Goal: Answer question/provide support: Share knowledge or assist other users

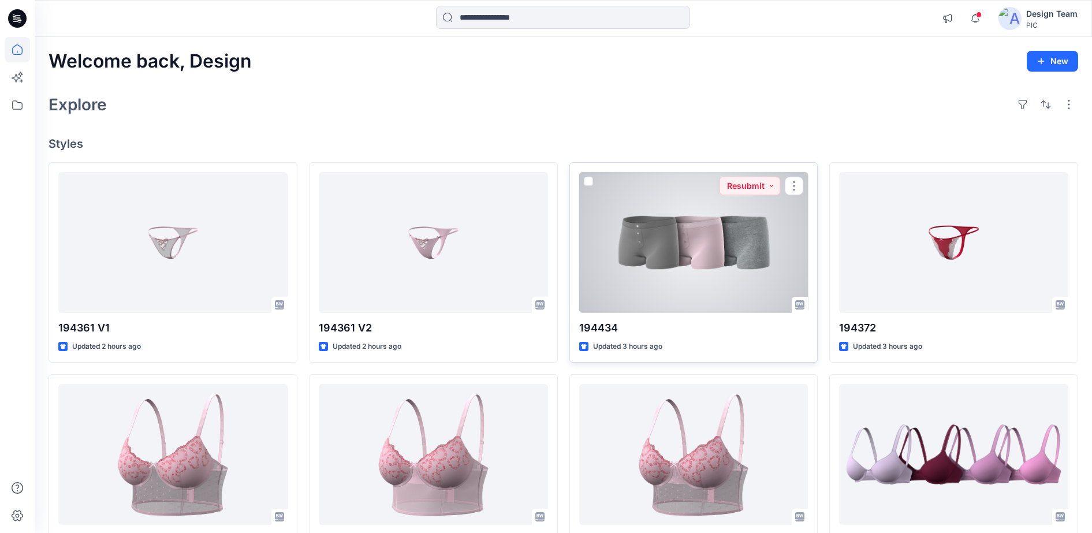
click at [747, 212] on div at bounding box center [693, 242] width 229 height 141
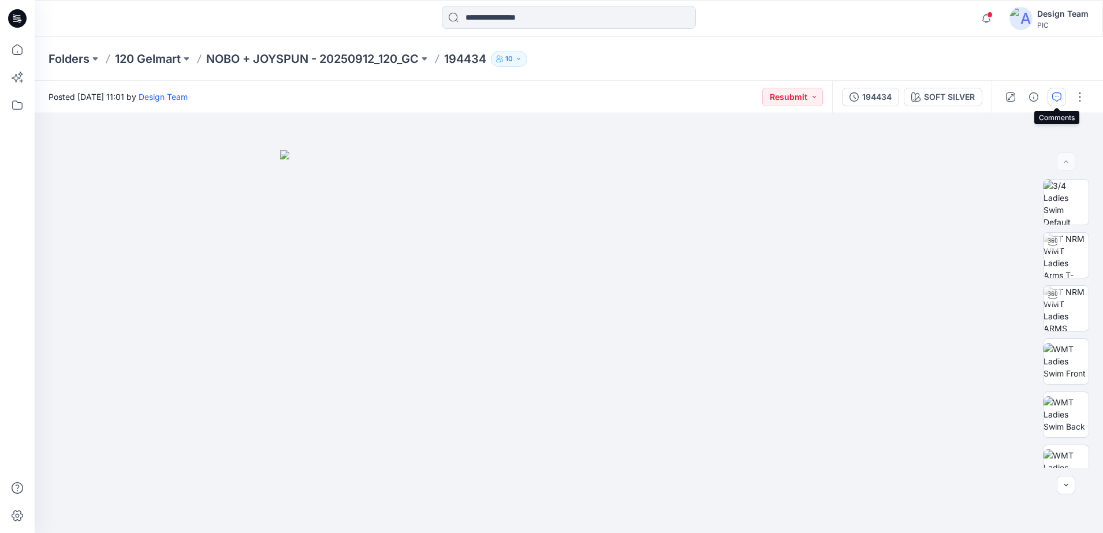
click at [1057, 94] on icon "button" at bounding box center [1056, 96] width 9 height 9
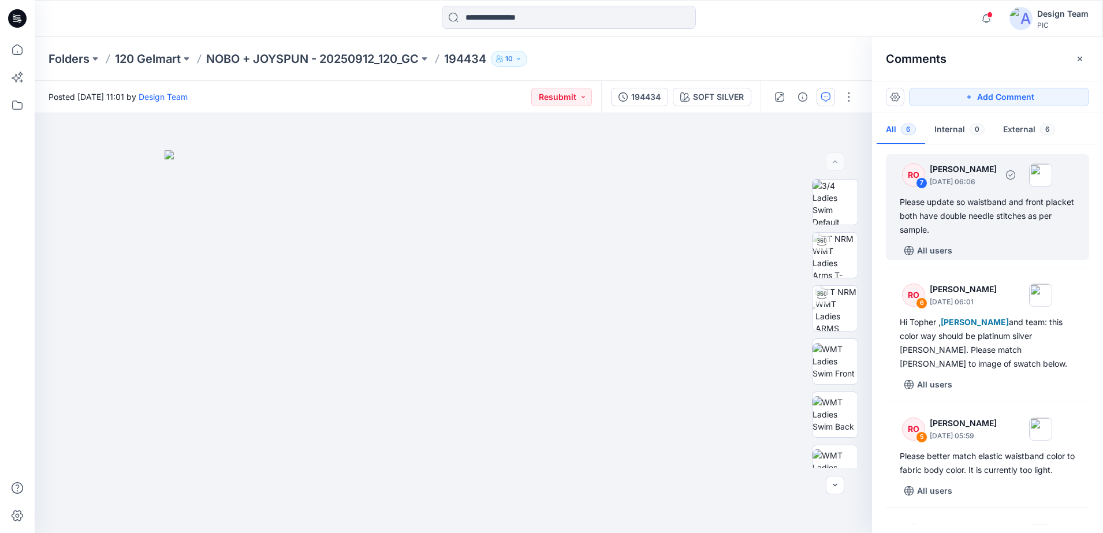
click at [913, 174] on div "RO" at bounding box center [913, 174] width 23 height 23
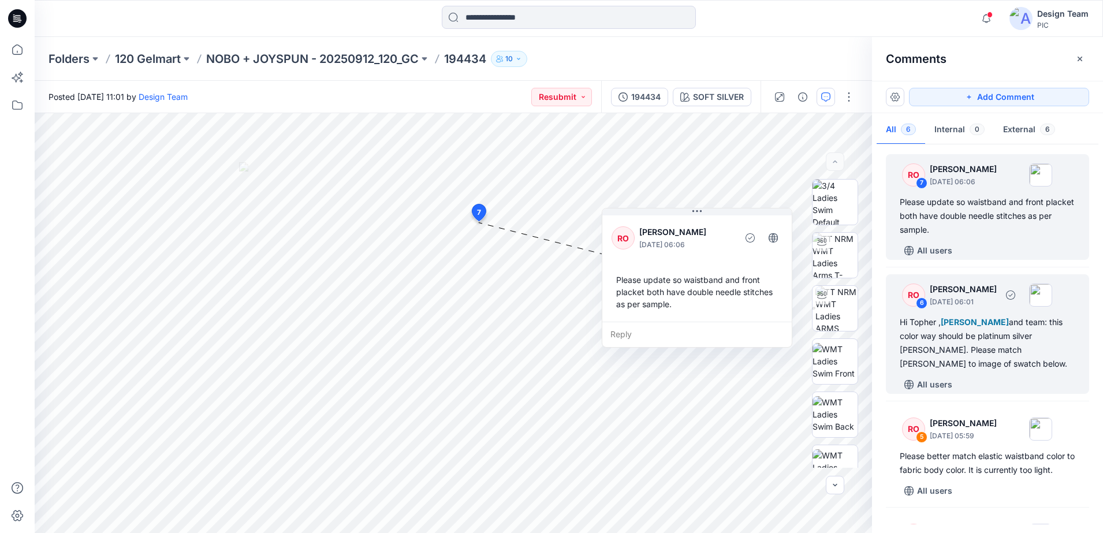
click at [915, 301] on div "RO" at bounding box center [913, 294] width 23 height 23
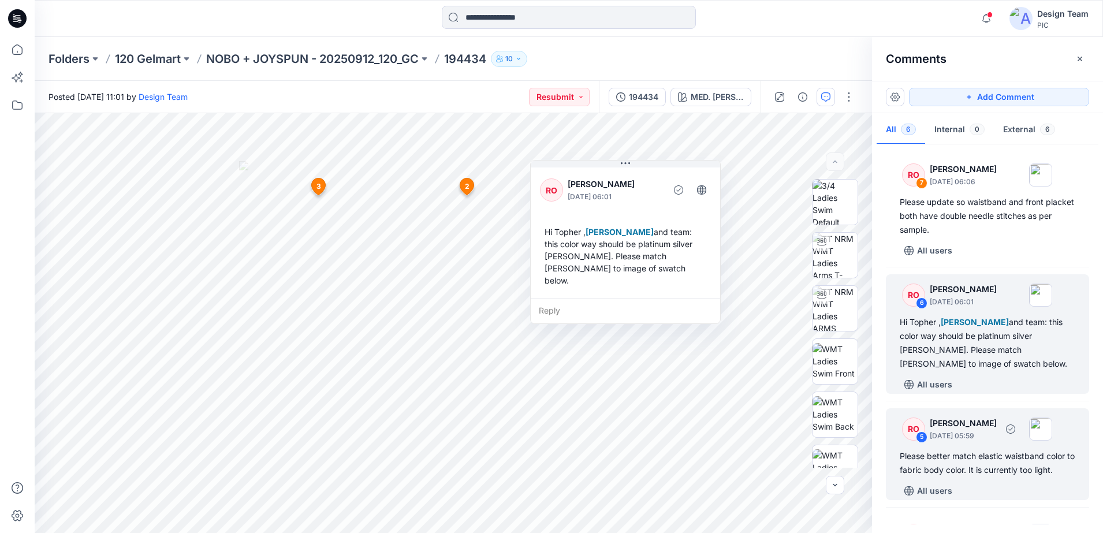
click at [920, 439] on div "5" at bounding box center [922, 437] width 12 height 12
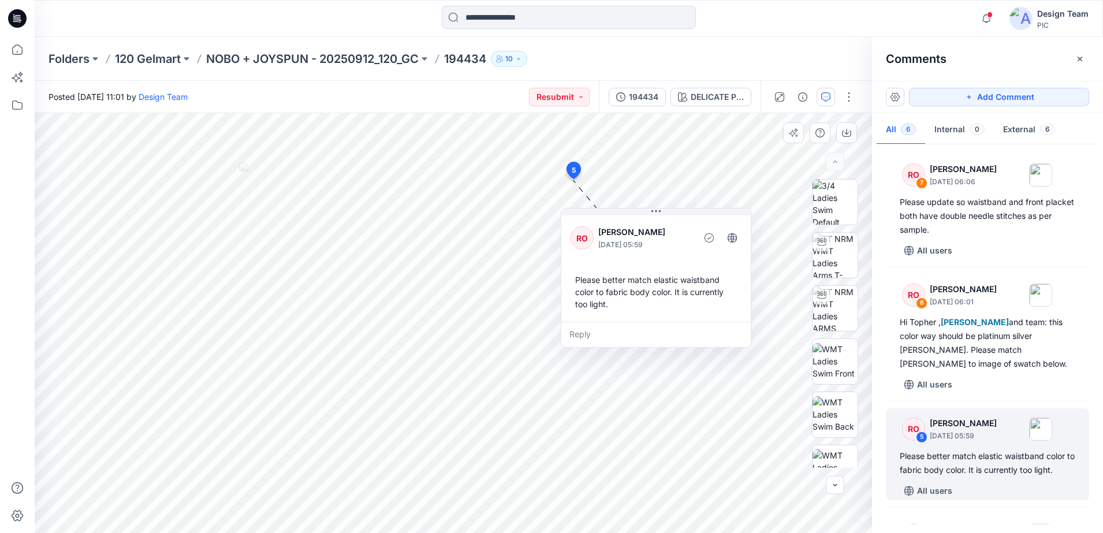
drag, startPoint x: 671, startPoint y: 199, endPoint x: 676, endPoint y: 222, distance: 23.7
click at [676, 222] on div "RO [PERSON_NAME] [DATE] 05:59" at bounding box center [655, 238] width 171 height 32
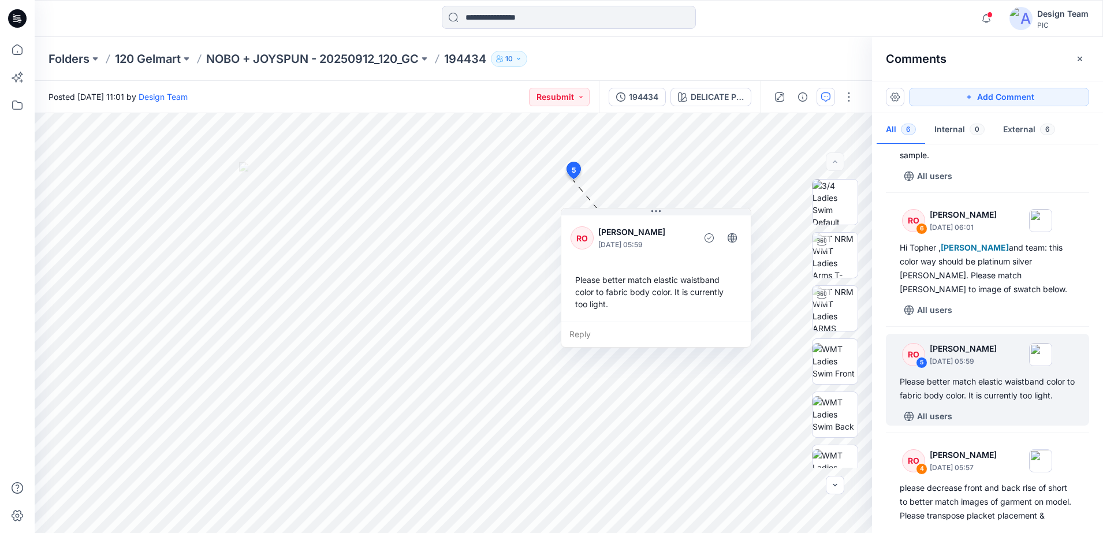
scroll to position [144, 0]
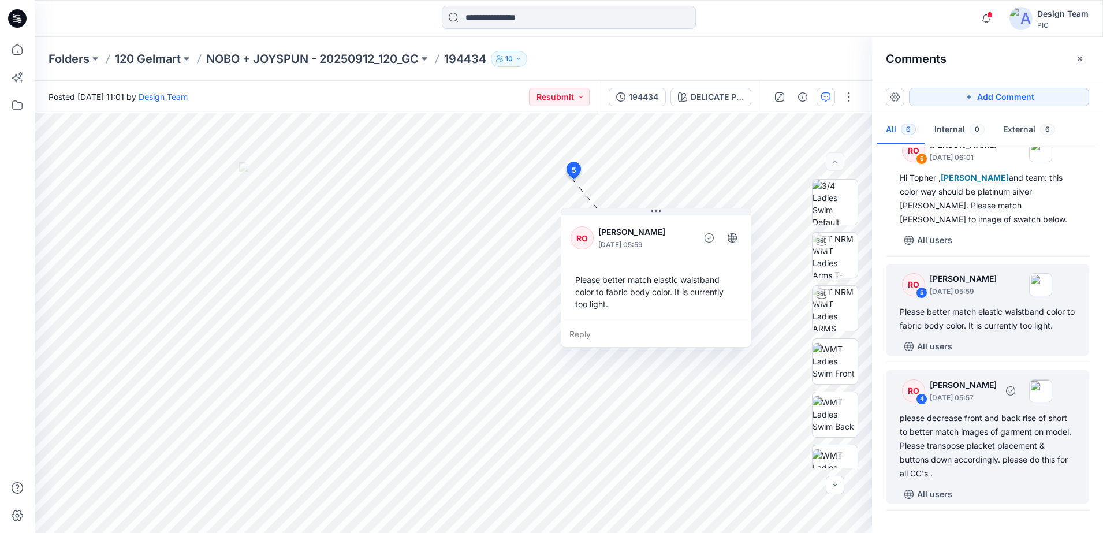
click at [922, 409] on div "RO 4 [PERSON_NAME] [DATE] 05:57 please decrease front and back rise of short to…" at bounding box center [987, 436] width 203 height 133
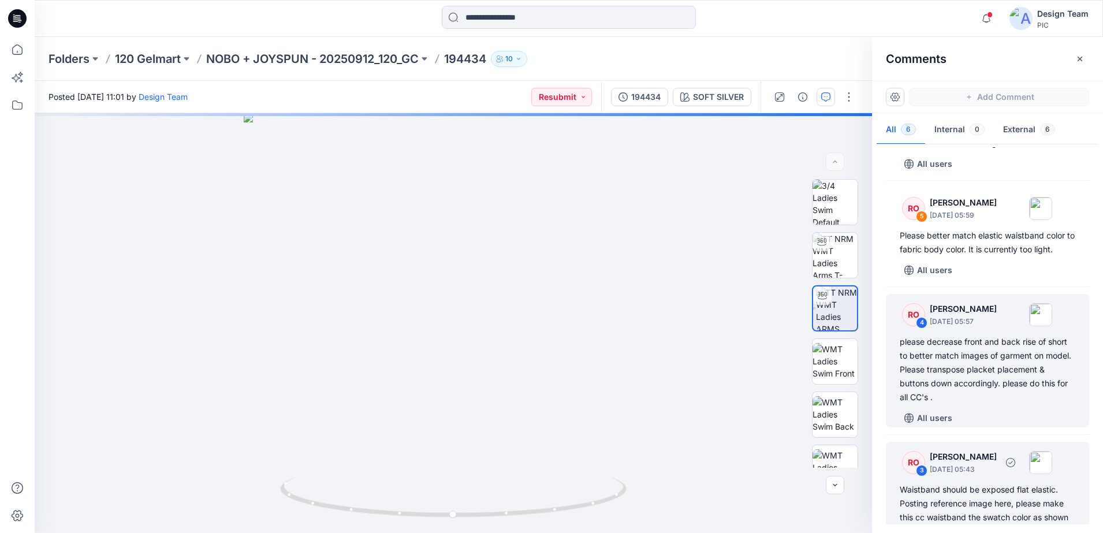
scroll to position [216, 0]
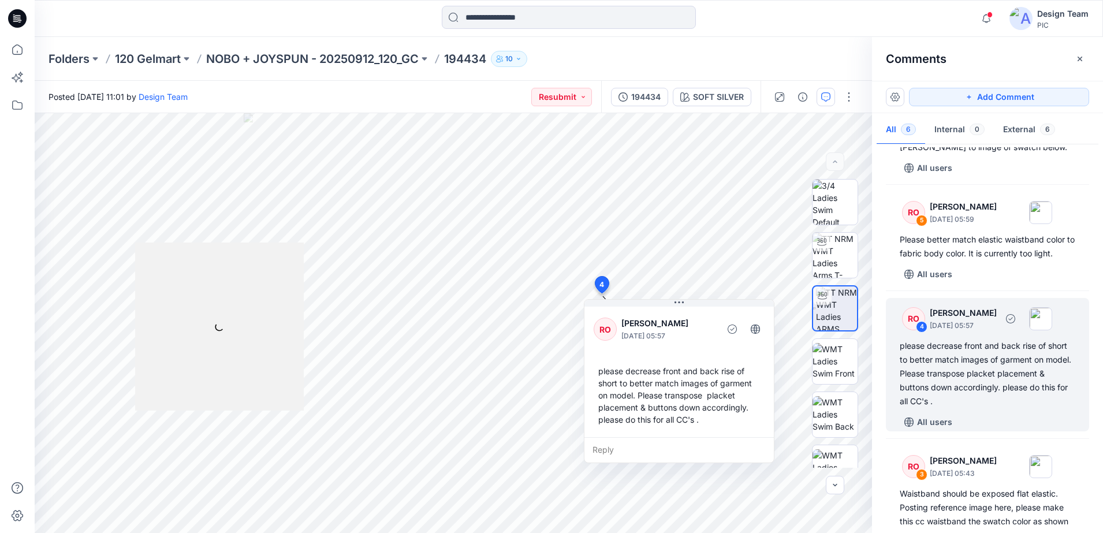
click at [914, 320] on div "RO" at bounding box center [913, 318] width 23 height 23
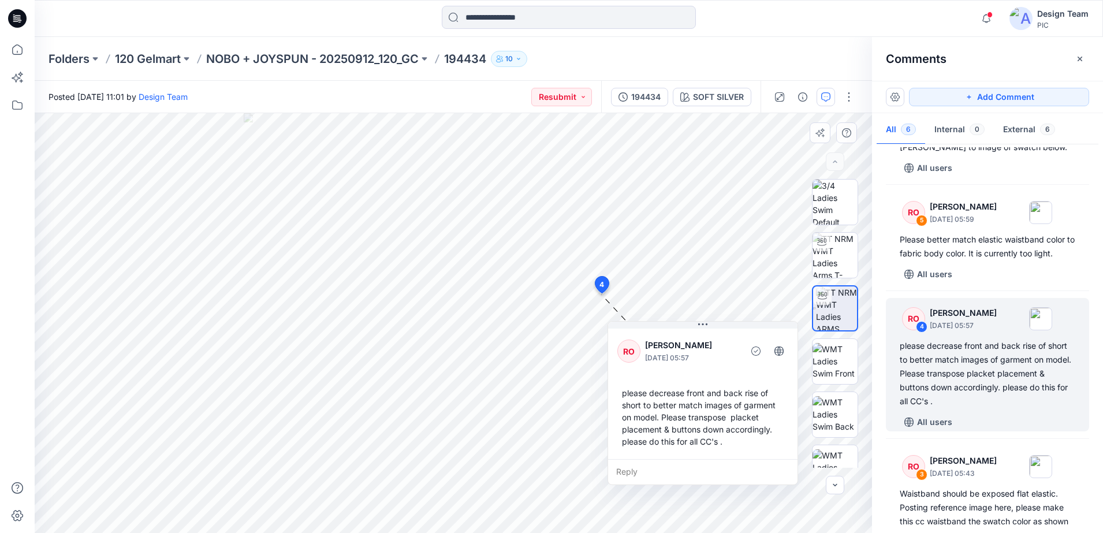
drag, startPoint x: 744, startPoint y: 381, endPoint x: 753, endPoint y: 395, distance: 16.8
click at [753, 395] on div "please decrease front and back rise of short to better match images of garment …" at bounding box center [702, 417] width 171 height 70
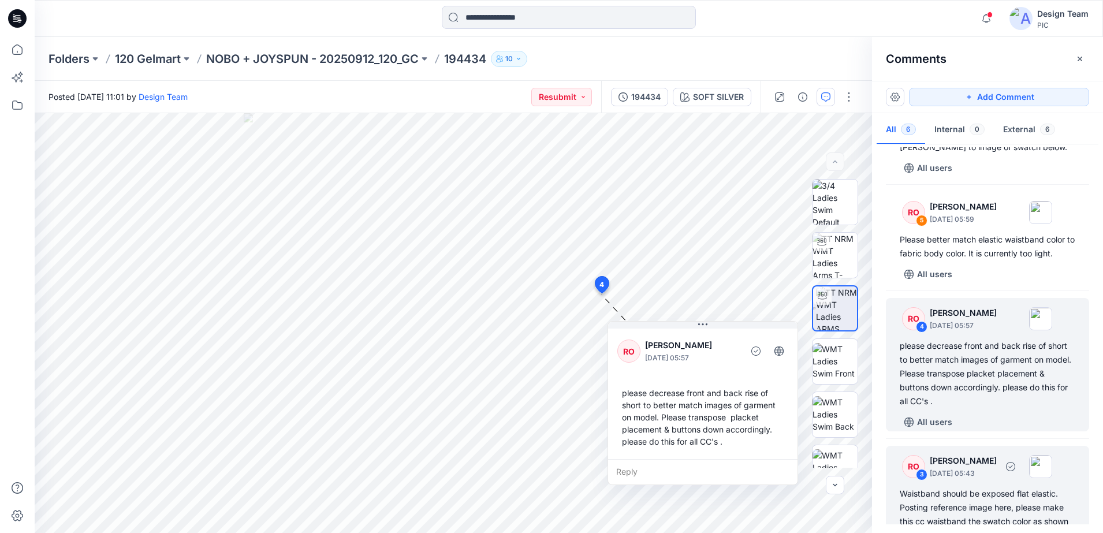
click at [920, 468] on div "RO" at bounding box center [913, 466] width 23 height 23
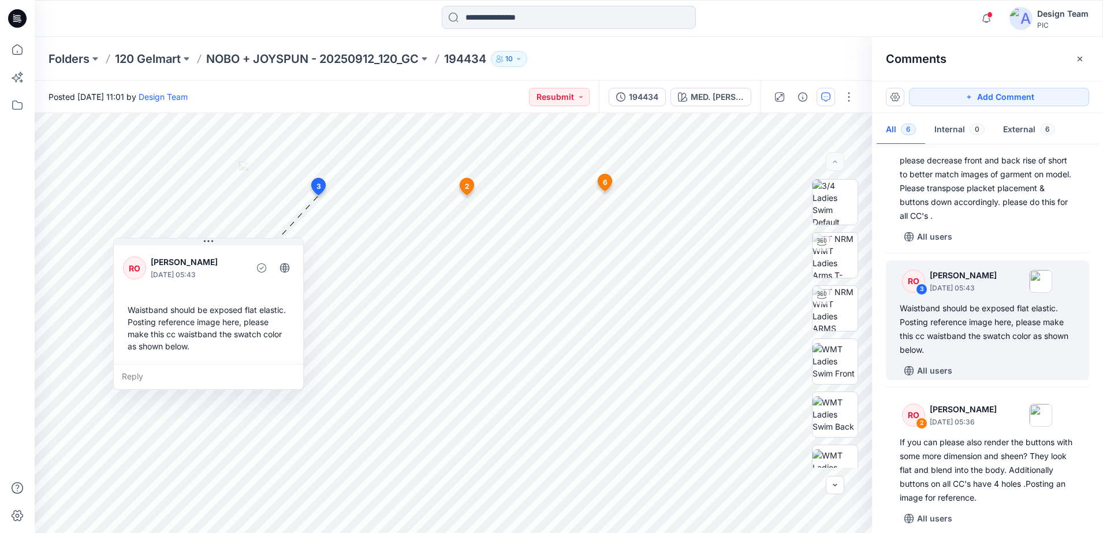
scroll to position [412, 0]
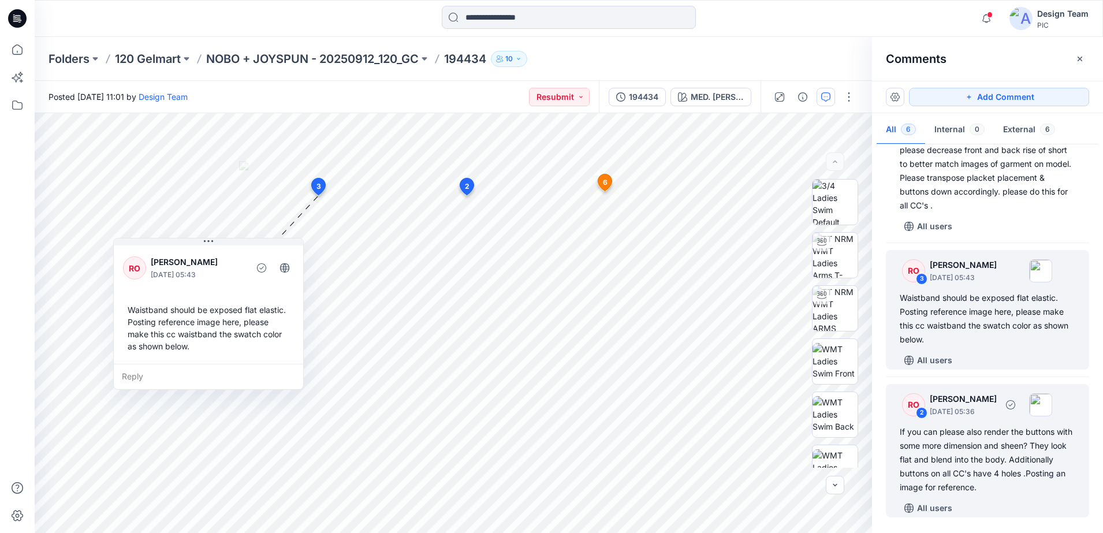
click at [939, 431] on div "If you can please also render the buttons with some more dimension and sheen? T…" at bounding box center [986, 459] width 175 height 69
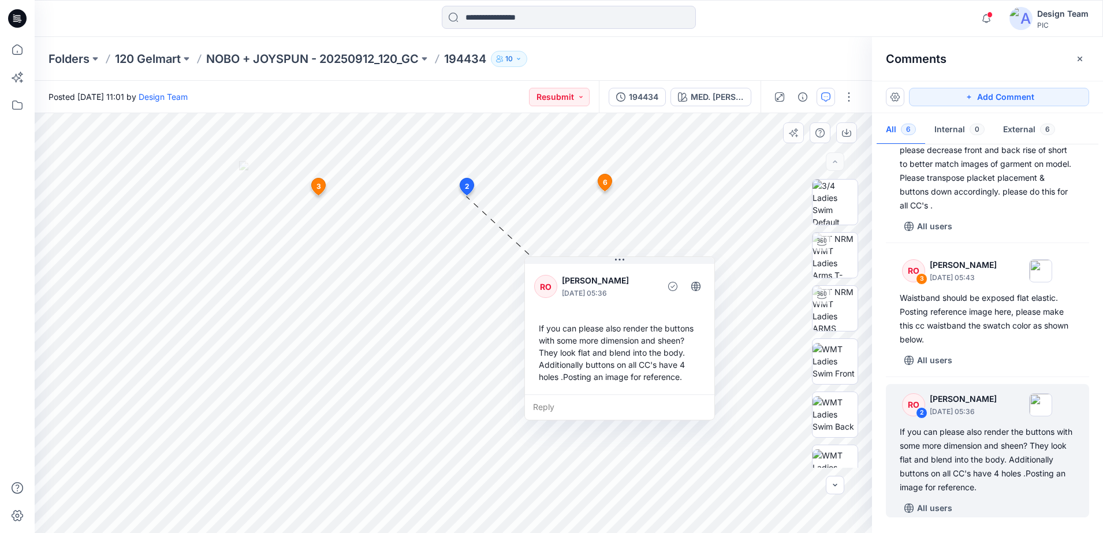
drag, startPoint x: 540, startPoint y: 224, endPoint x: 623, endPoint y: 279, distance: 99.6
click at [616, 279] on p "[PERSON_NAME]" at bounding box center [609, 281] width 94 height 14
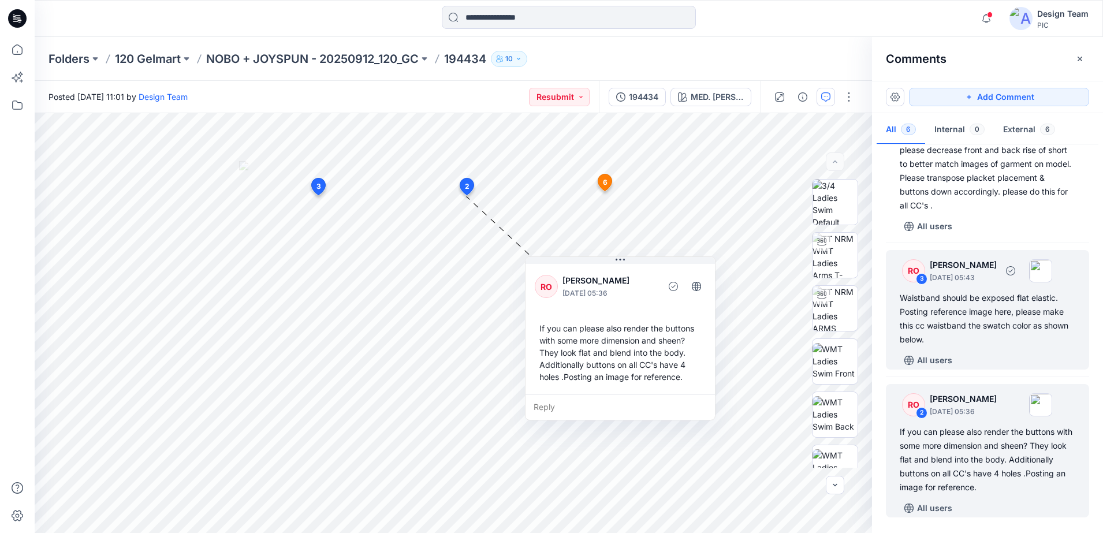
click at [914, 295] on div "Waistband should be exposed flat elastic. Posting reference image here, please …" at bounding box center [986, 318] width 175 height 55
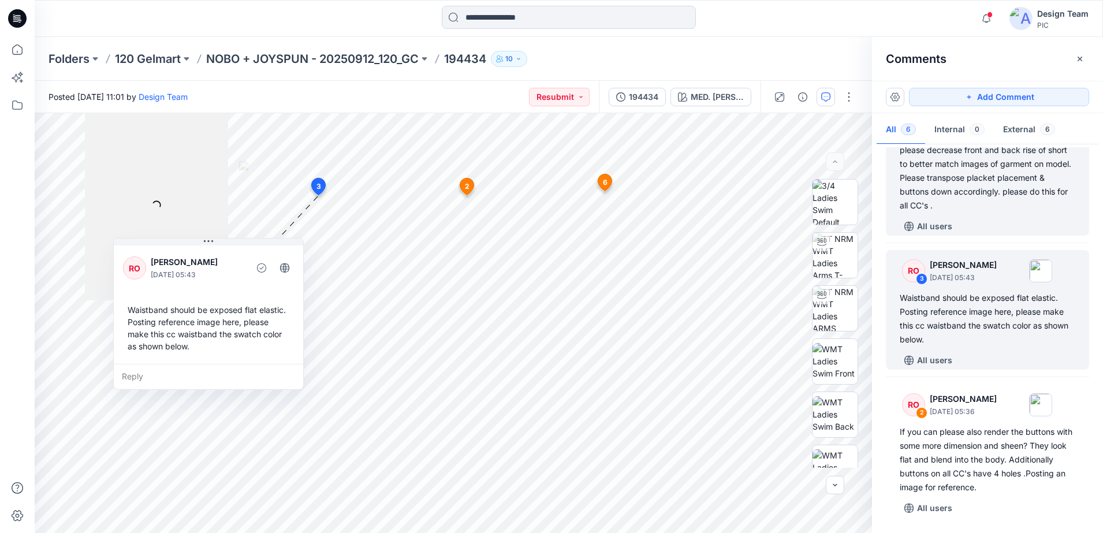
click at [951, 191] on div "please decrease front and back rise of short to better match images of garment …" at bounding box center [986, 177] width 175 height 69
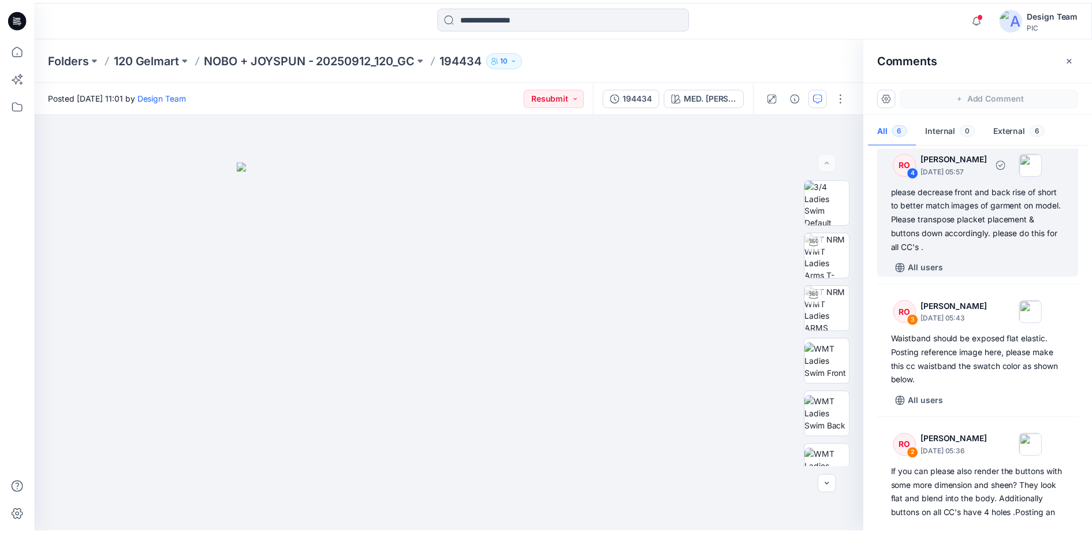
scroll to position [367, 0]
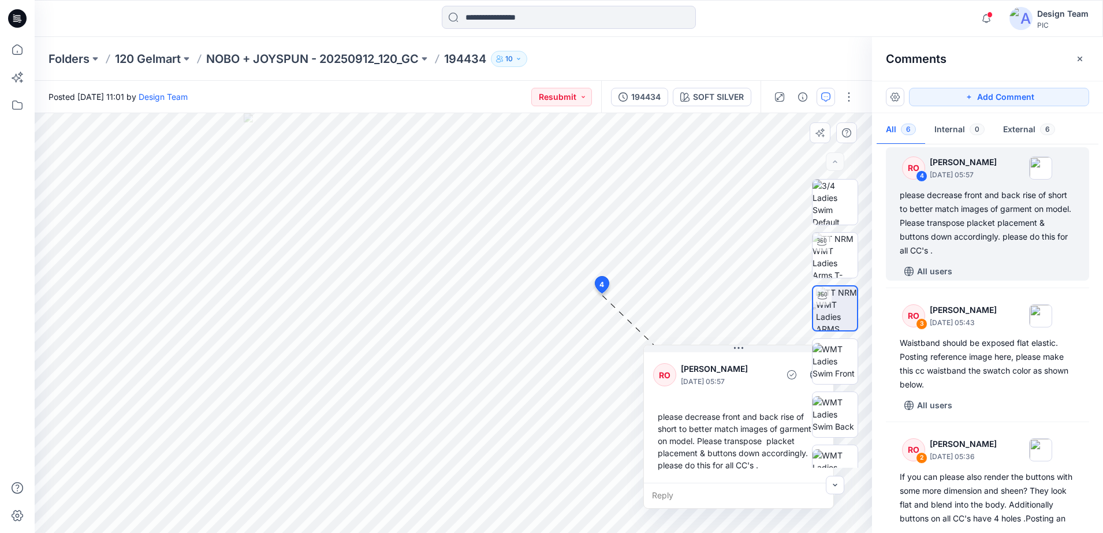
drag, startPoint x: 621, startPoint y: 313, endPoint x: 679, endPoint y: 358, distance: 74.0
click at [679, 359] on div "RO [PERSON_NAME] [DATE] 05:57" at bounding box center [738, 375] width 171 height 32
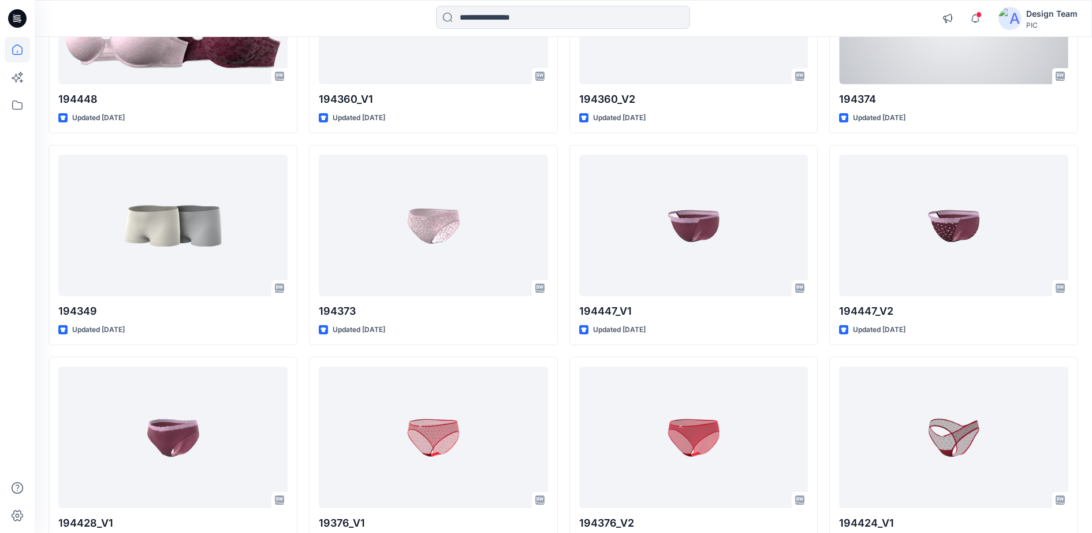
scroll to position [1941, 0]
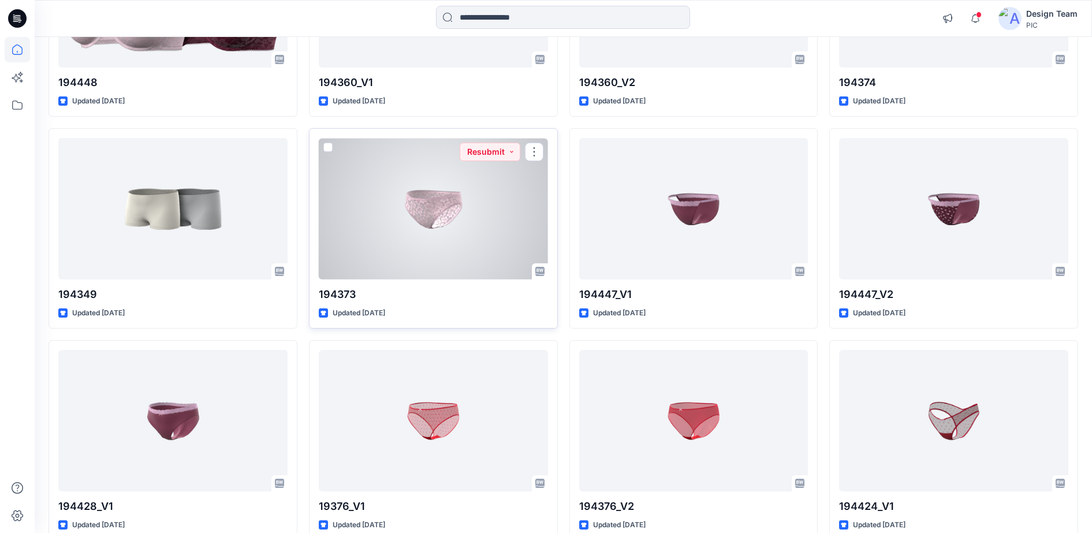
click at [438, 189] on div at bounding box center [433, 208] width 229 height 141
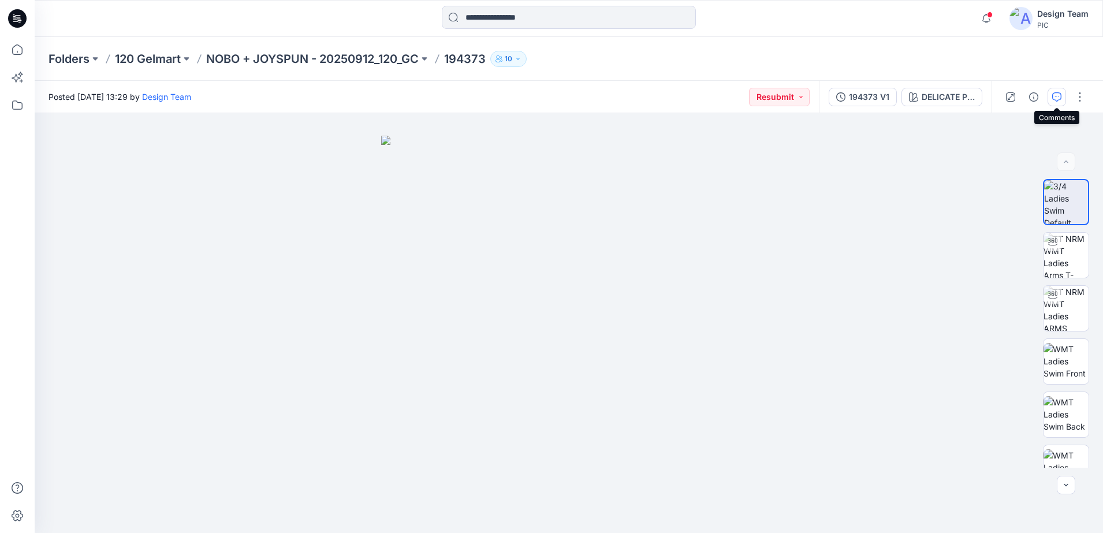
click at [1052, 93] on icon "button" at bounding box center [1056, 96] width 9 height 9
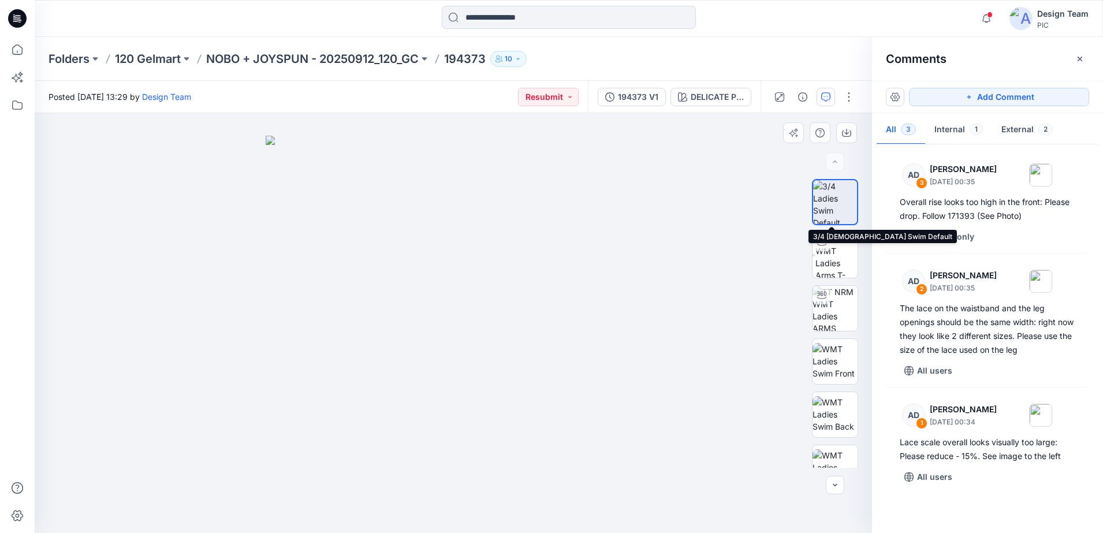
click at [847, 199] on img at bounding box center [835, 202] width 44 height 44
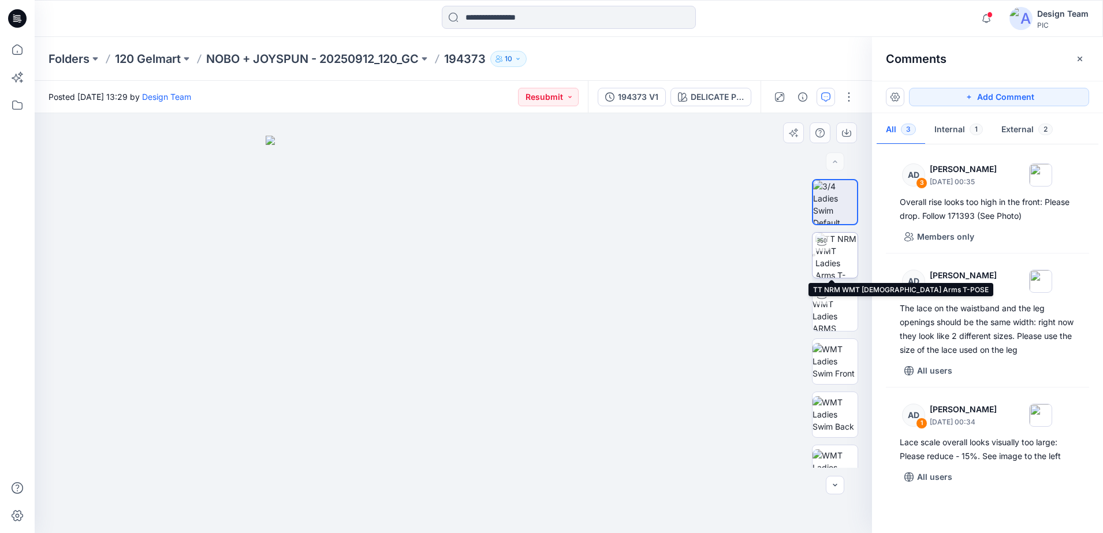
click at [823, 246] on div at bounding box center [821, 242] width 18 height 18
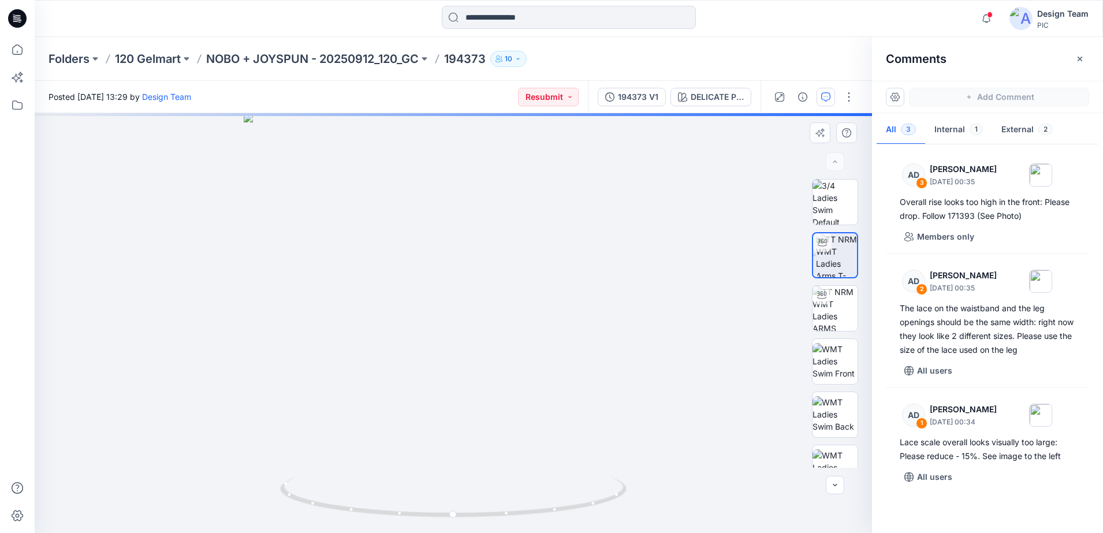
click at [820, 240] on icon at bounding box center [821, 242] width 9 height 9
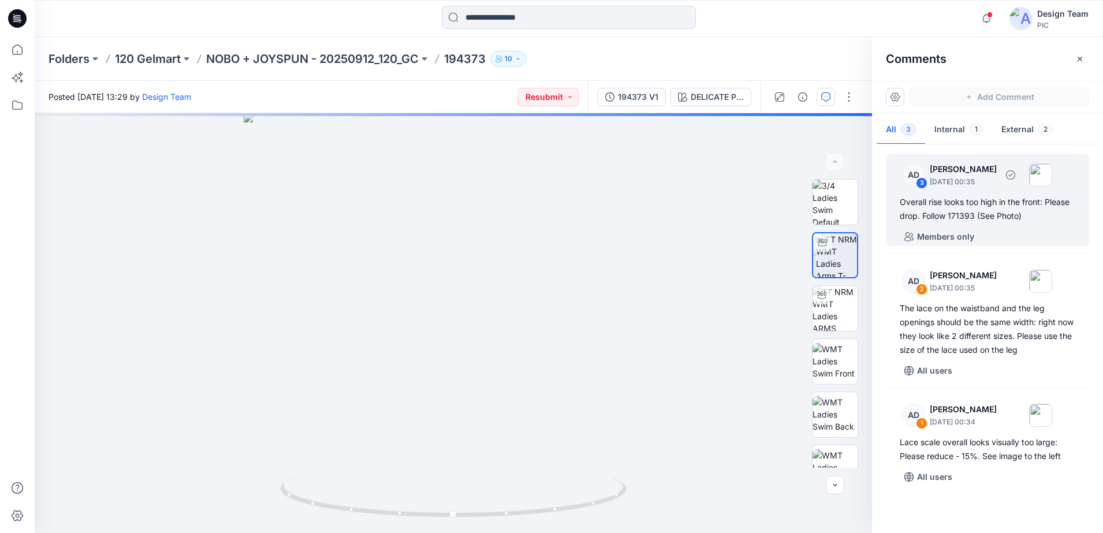
click at [926, 197] on div "Overall rise looks too high in the front: Please drop. Follow 171393 (See Photo)" at bounding box center [986, 209] width 175 height 28
click at [916, 182] on div "AD 3" at bounding box center [913, 174] width 23 height 23
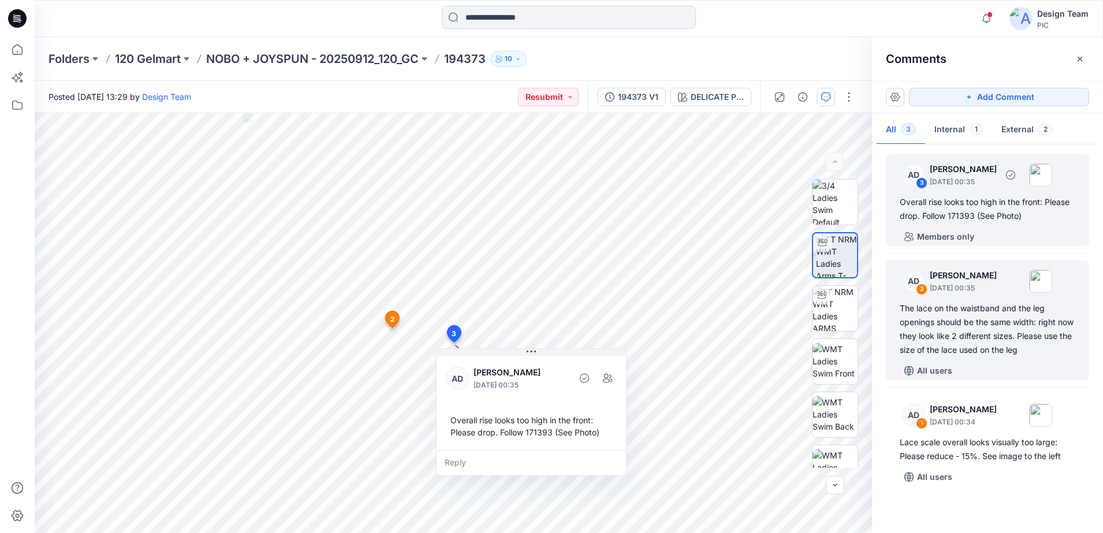
drag, startPoint x: 916, startPoint y: 182, endPoint x: 919, endPoint y: 287, distance: 105.1
click at [919, 287] on div "2" at bounding box center [922, 289] width 12 height 12
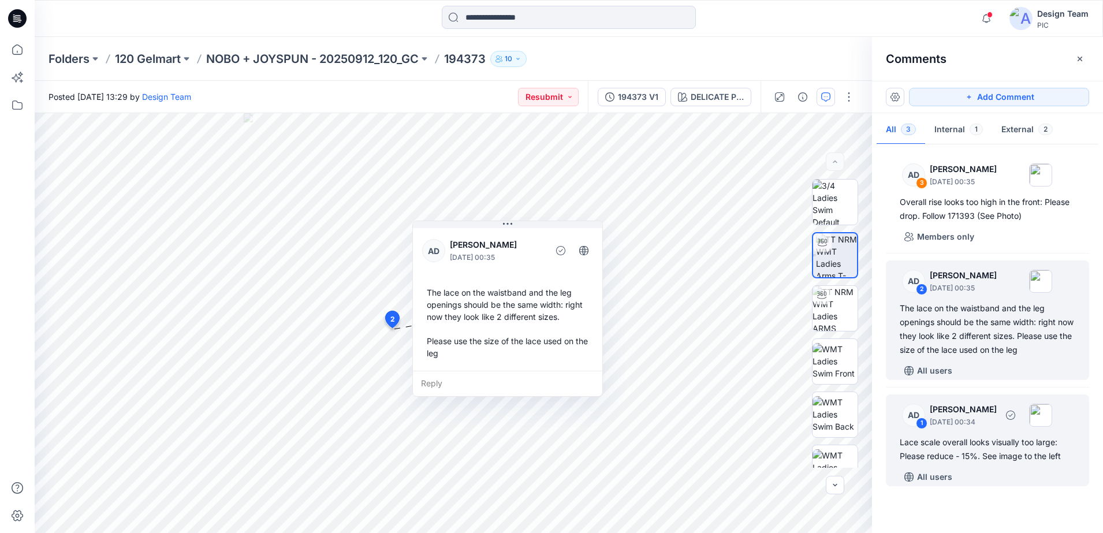
click at [922, 423] on div "1" at bounding box center [922, 423] width 12 height 12
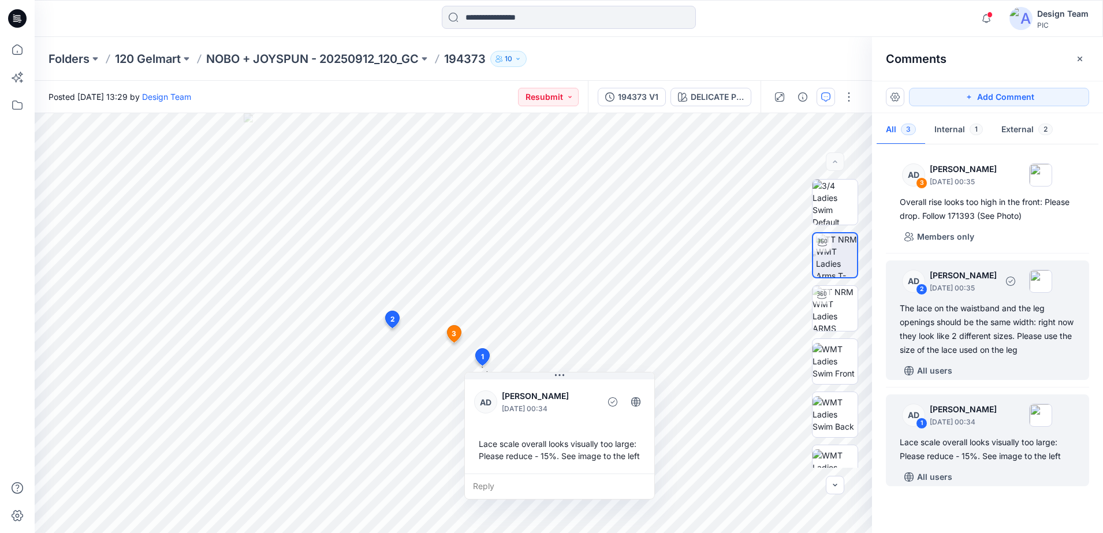
click at [956, 307] on div "The lace on the waistband and the leg openings should be the same width: right …" at bounding box center [986, 328] width 175 height 55
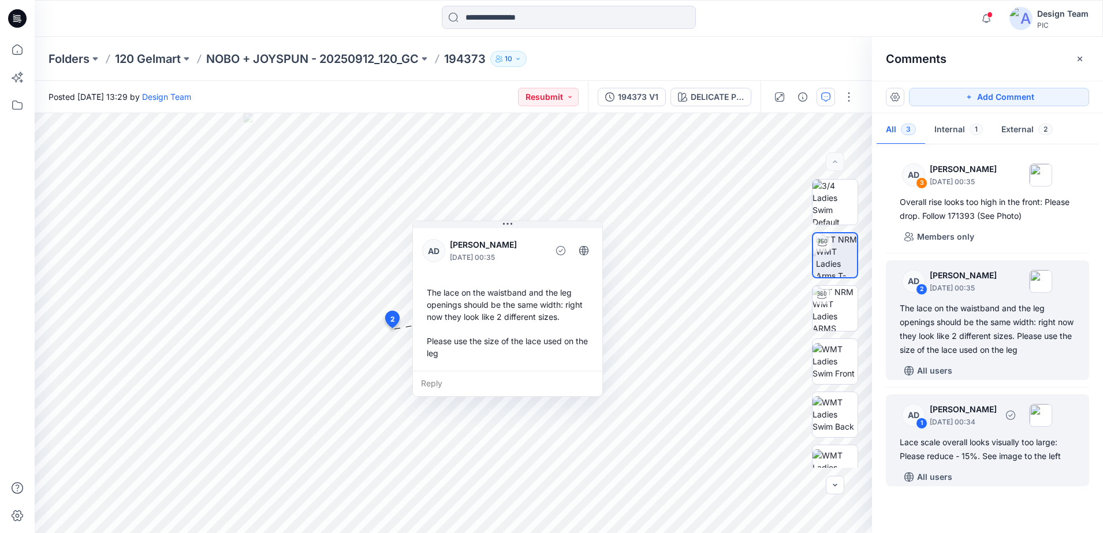
click at [922, 424] on div "1" at bounding box center [922, 423] width 12 height 12
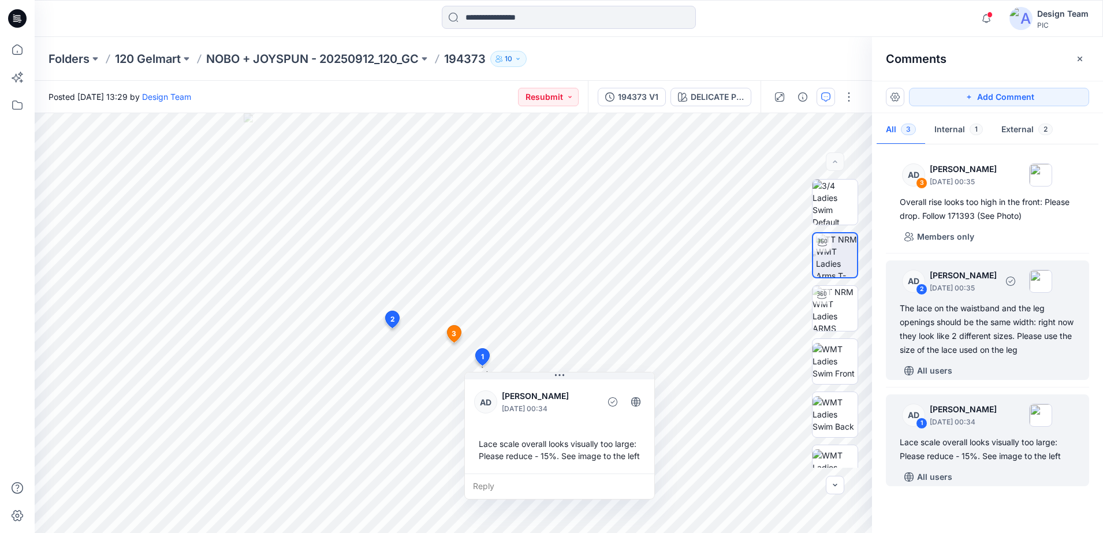
click at [916, 295] on div "AD 2 [PERSON_NAME] [DATE] 00:35" at bounding box center [971, 281] width 159 height 32
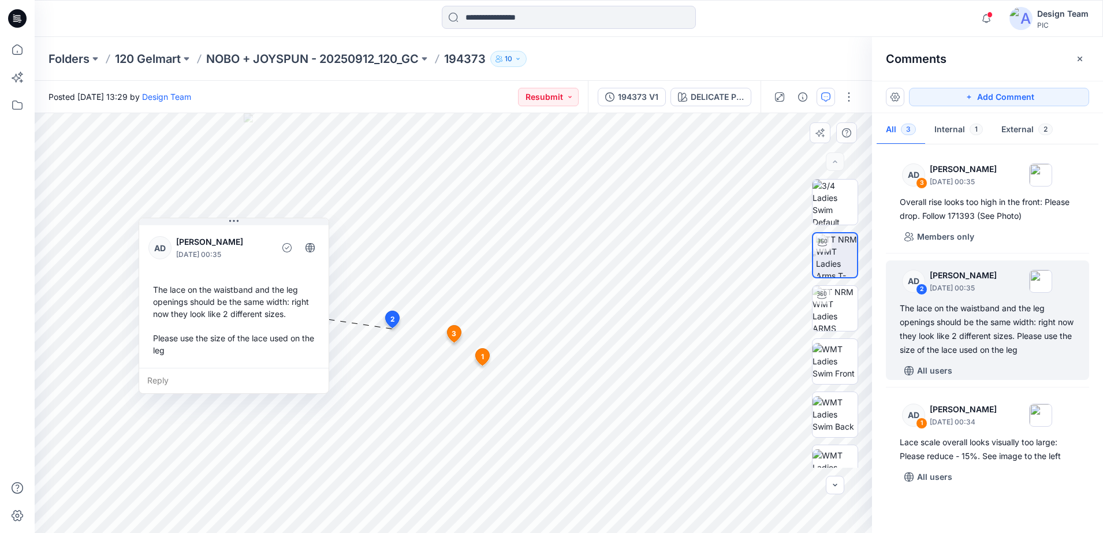
drag, startPoint x: 452, startPoint y: 233, endPoint x: 178, endPoint y: 230, distance: 273.6
click at [178, 230] on div "AD [PERSON_NAME] [DATE] 00:35 The lace on the waistband and the leg openings sh…" at bounding box center [233, 295] width 189 height 145
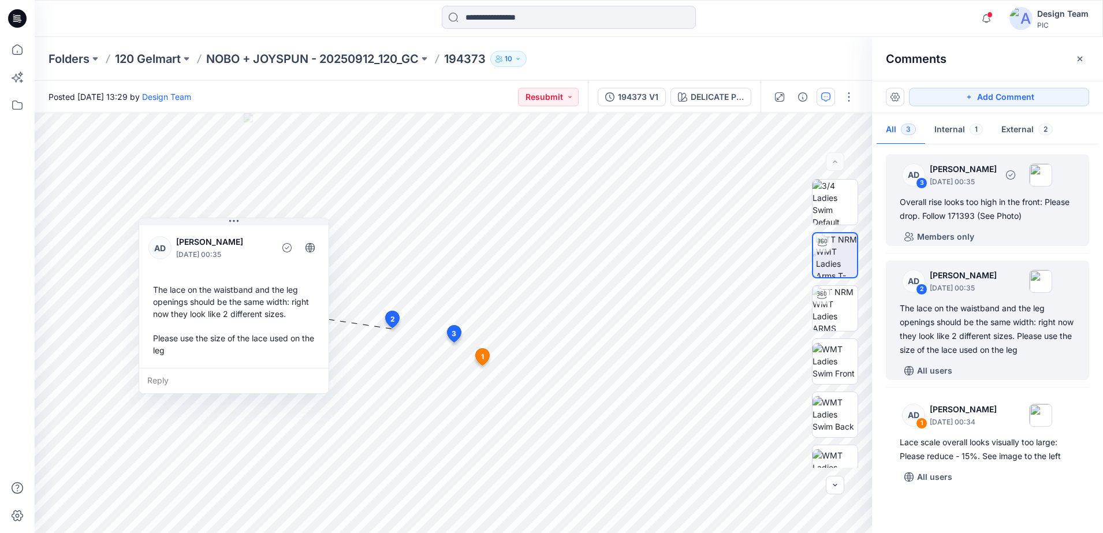
click at [924, 212] on div "Overall rise looks too high in the front: Please drop. Follow 171393 (See Photo)" at bounding box center [986, 209] width 175 height 28
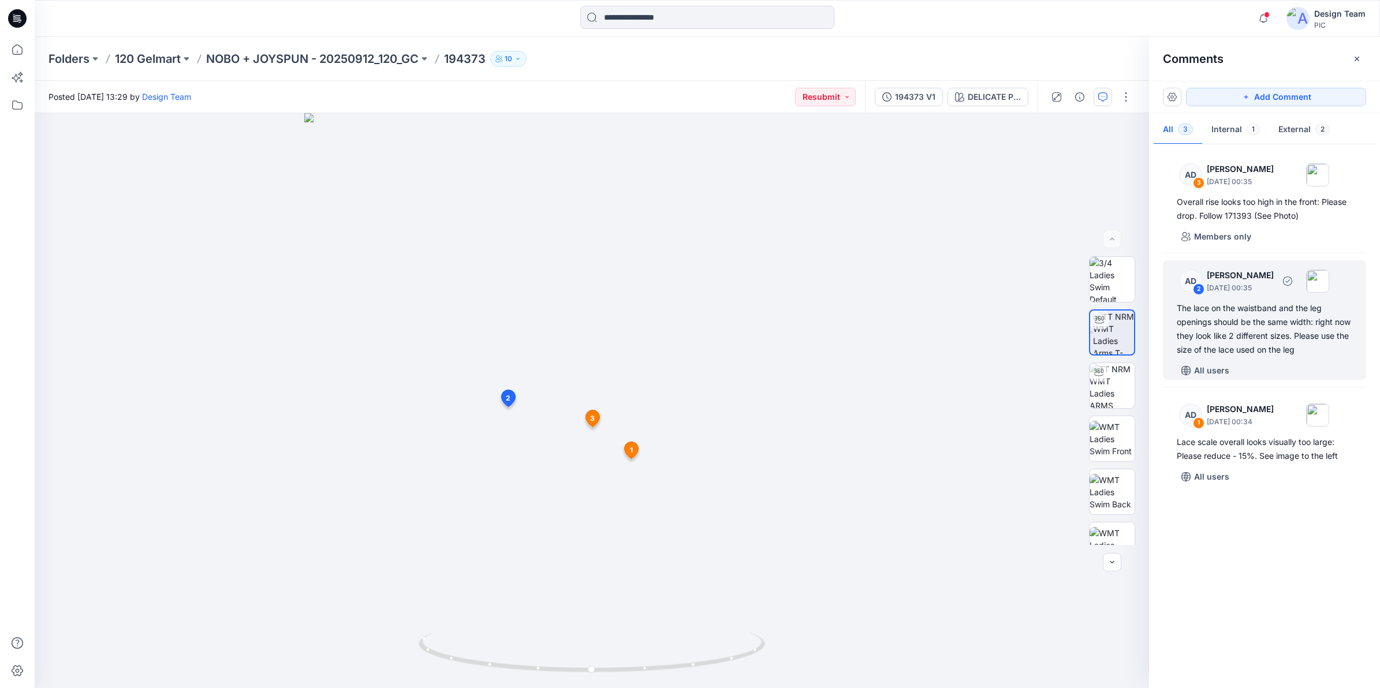
click at [1091, 287] on div "2" at bounding box center [1199, 289] width 12 height 12
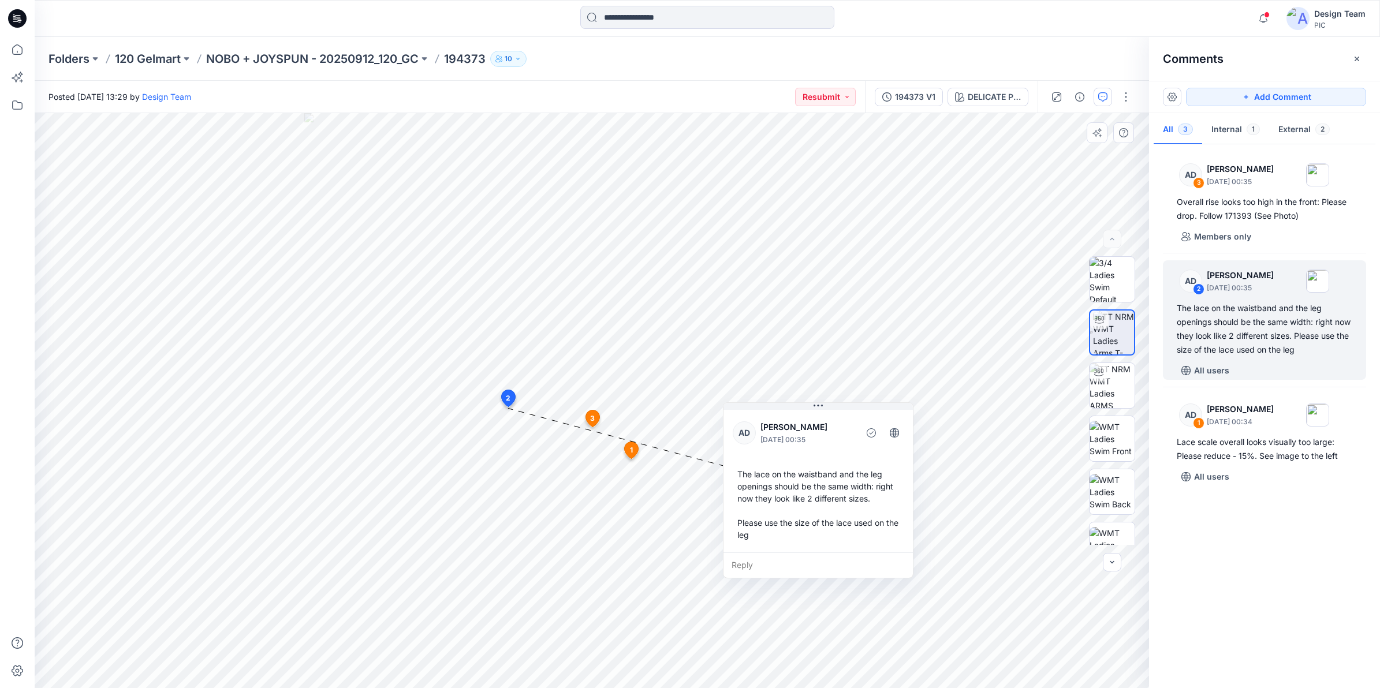
drag, startPoint x: 708, startPoint y: 451, endPoint x: 902, endPoint y: 554, distance: 220.0
click at [902, 532] on div "Reply" at bounding box center [817, 564] width 189 height 25
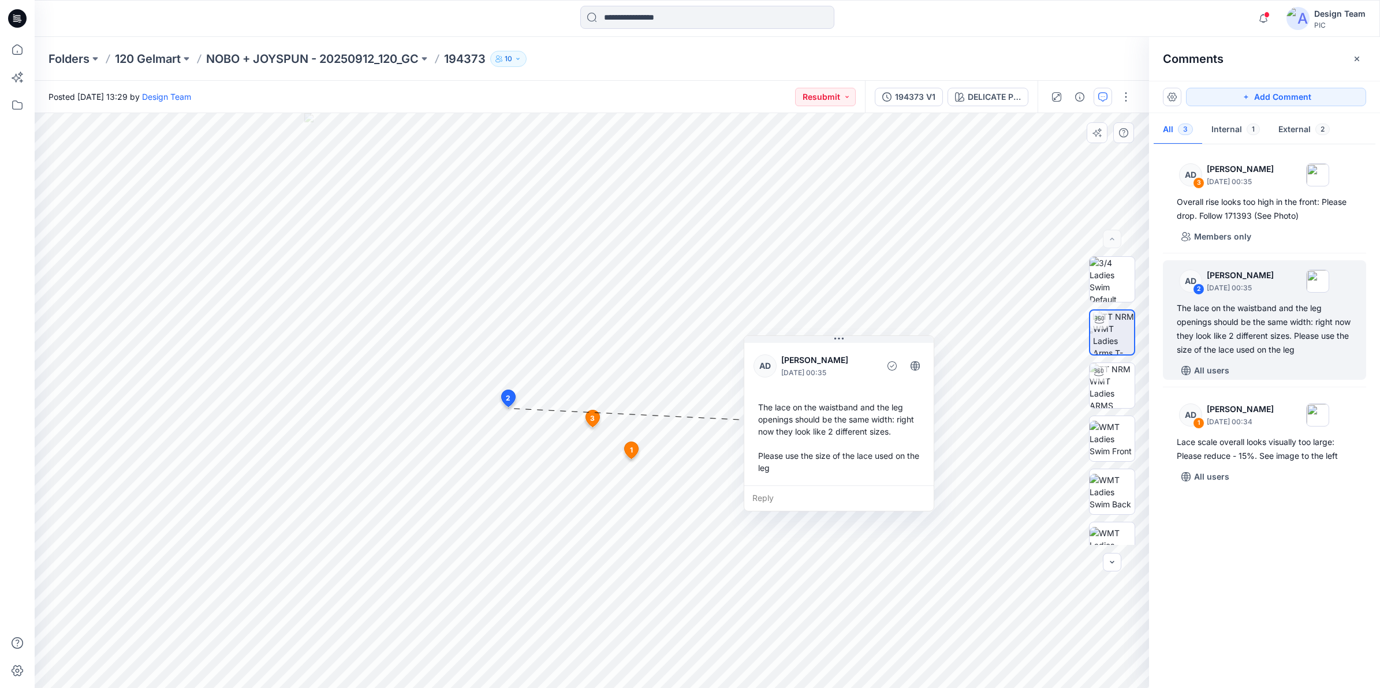
drag, startPoint x: 843, startPoint y: 426, endPoint x: 868, endPoint y: 355, distance: 75.0
click at [868, 355] on p "[PERSON_NAME]" at bounding box center [828, 360] width 94 height 14
drag, startPoint x: 758, startPoint y: 457, endPoint x: 768, endPoint y: 465, distance: 13.5
click at [768, 465] on div "The lace on the waistband and the leg openings should be the same width: right …" at bounding box center [849, 446] width 171 height 82
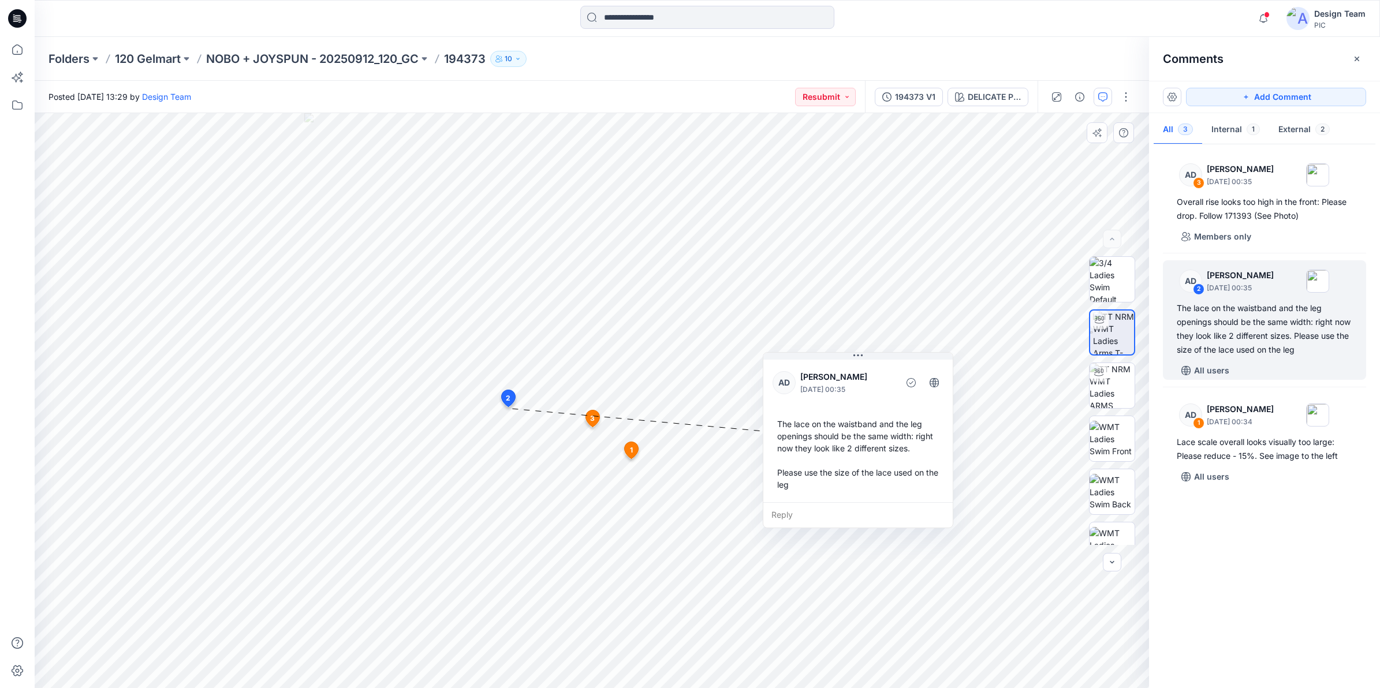
drag, startPoint x: 769, startPoint y: 465, endPoint x: 791, endPoint y: 471, distance: 22.7
click at [786, 472] on div "The lace on the waistband and the leg openings should be the same width: right …" at bounding box center [857, 454] width 171 height 82
drag, startPoint x: 1315, startPoint y: 338, endPoint x: 1324, endPoint y: 348, distance: 13.5
click at [1091, 348] on div "The lace on the waistband and the leg openings should be the same width: right …" at bounding box center [1263, 328] width 175 height 55
click at [1091, 350] on div "The lace on the waistband and the leg openings should be the same width: right …" at bounding box center [1263, 328] width 175 height 55
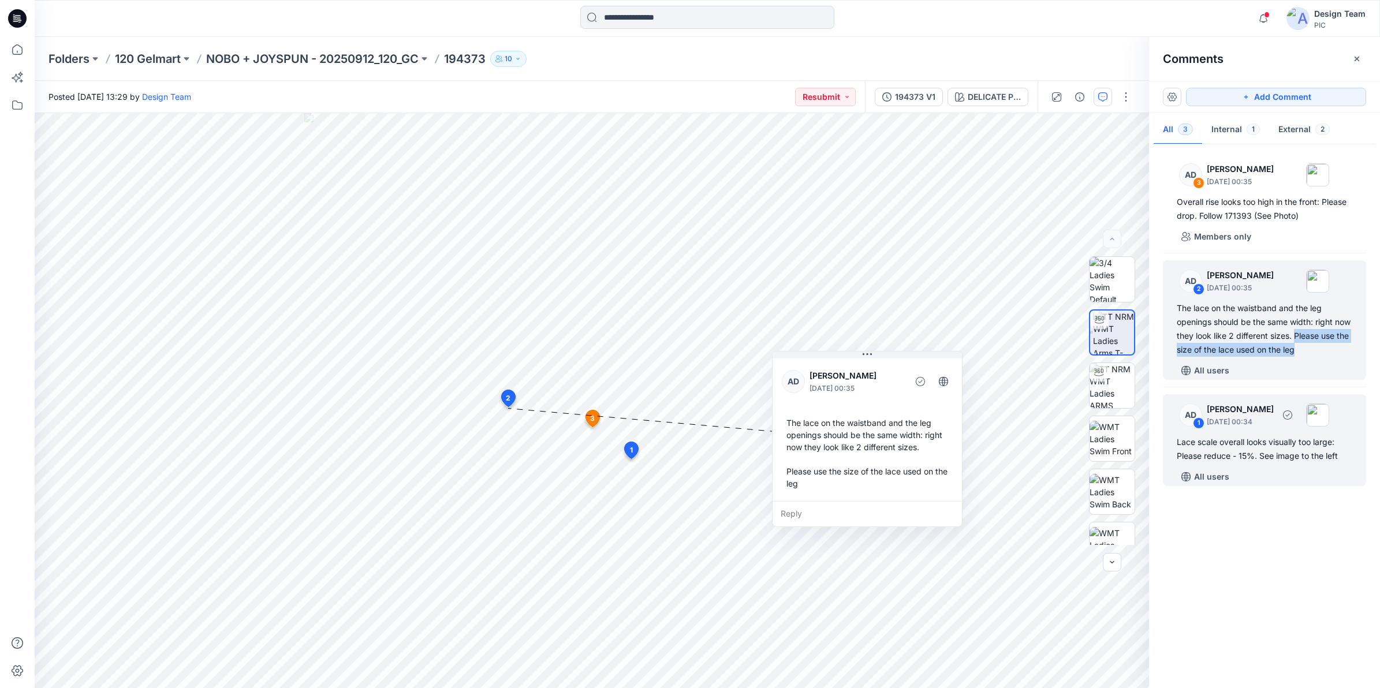
copy div "Please use the size of the lace used on the leg"
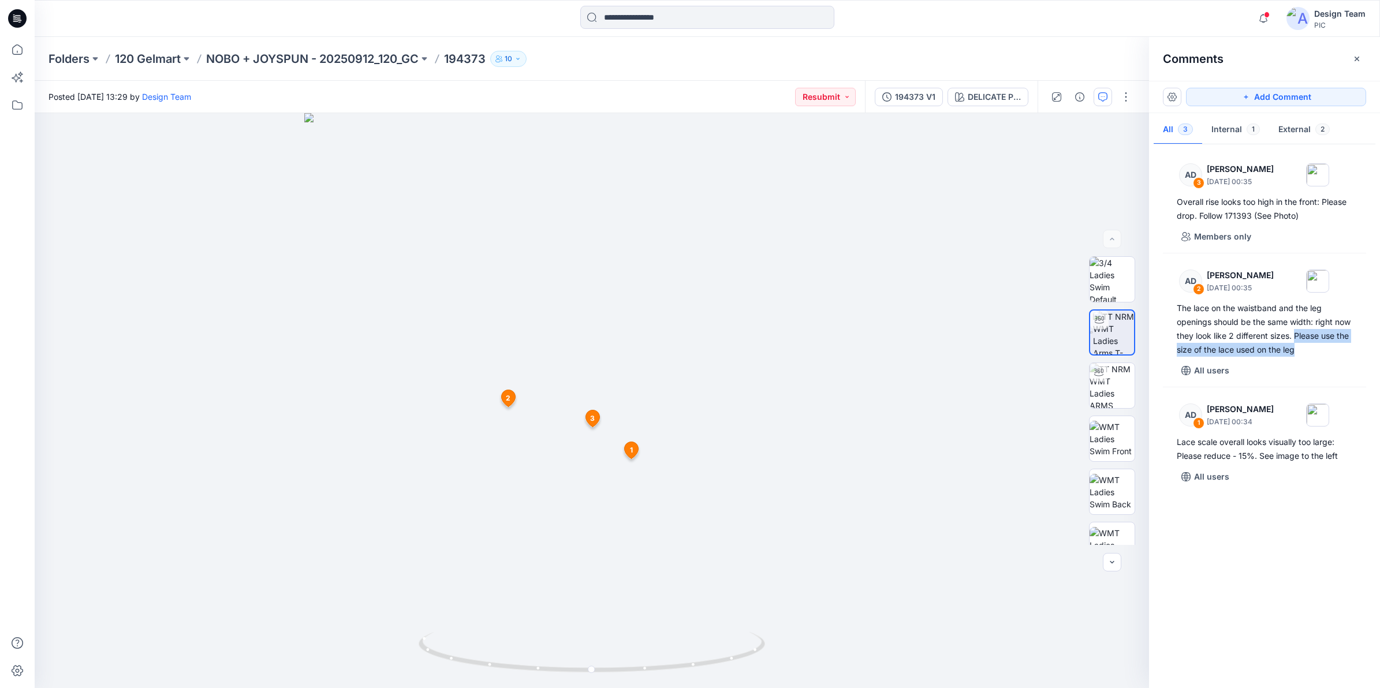
click at [970, 324] on div at bounding box center [592, 400] width 1114 height 575
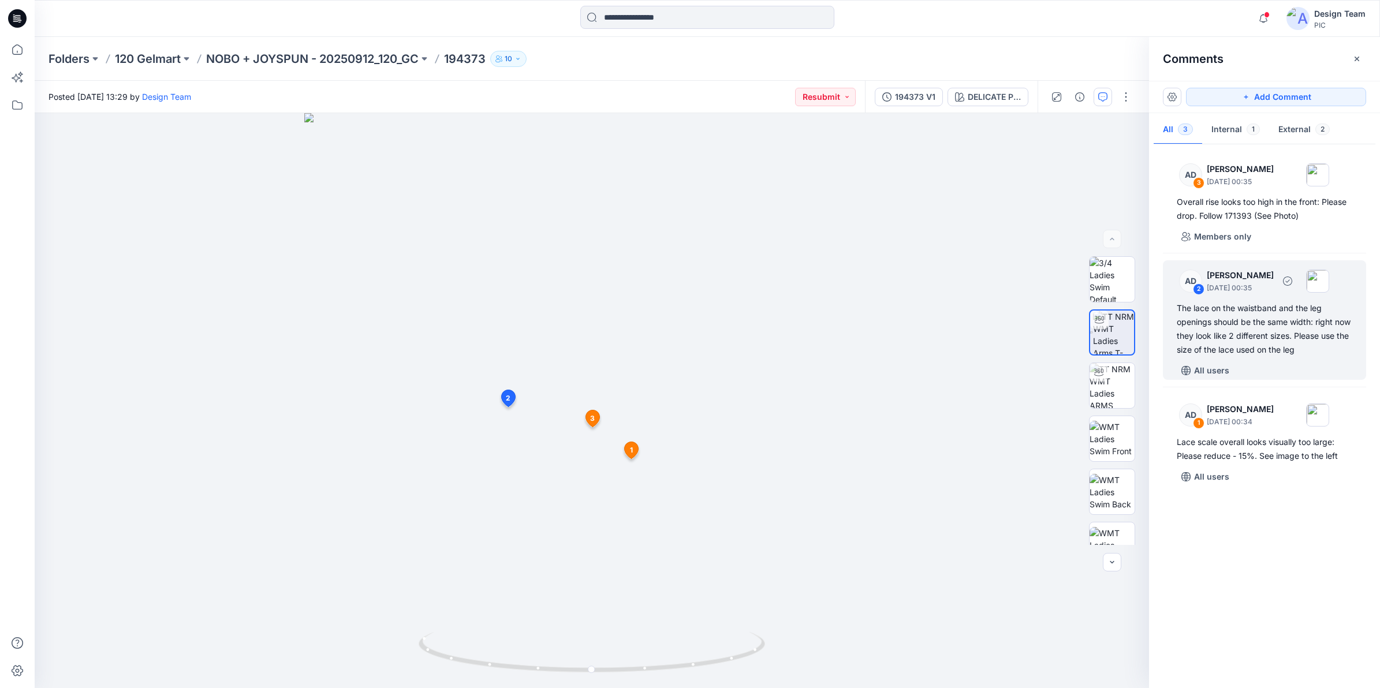
click at [1091, 307] on div "The lace on the waistband and the leg openings should be the same width: right …" at bounding box center [1263, 328] width 175 height 55
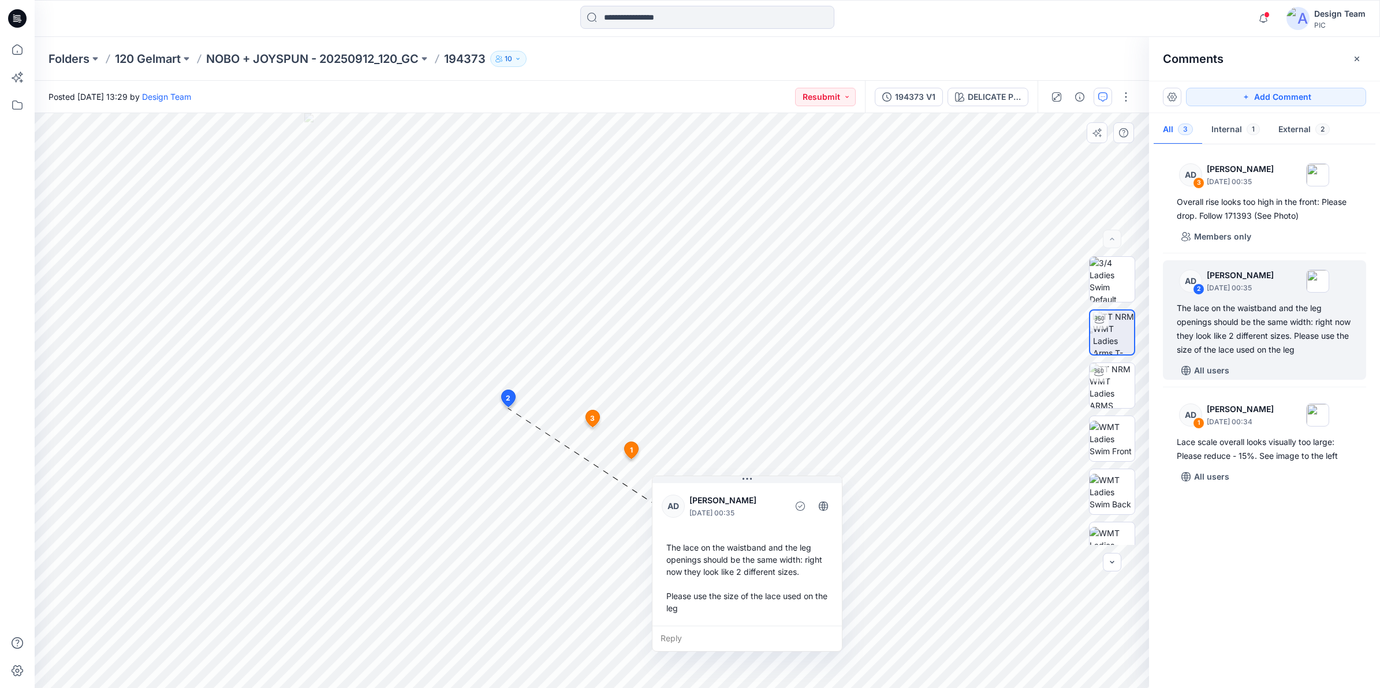
drag, startPoint x: 567, startPoint y: 308, endPoint x: 692, endPoint y: 484, distance: 215.4
click at [692, 484] on div "AD [PERSON_NAME] [DATE] 00:35 The lace on the waistband and the leg openings sh…" at bounding box center [746, 553] width 189 height 145
